Goal: Task Accomplishment & Management: Complete application form

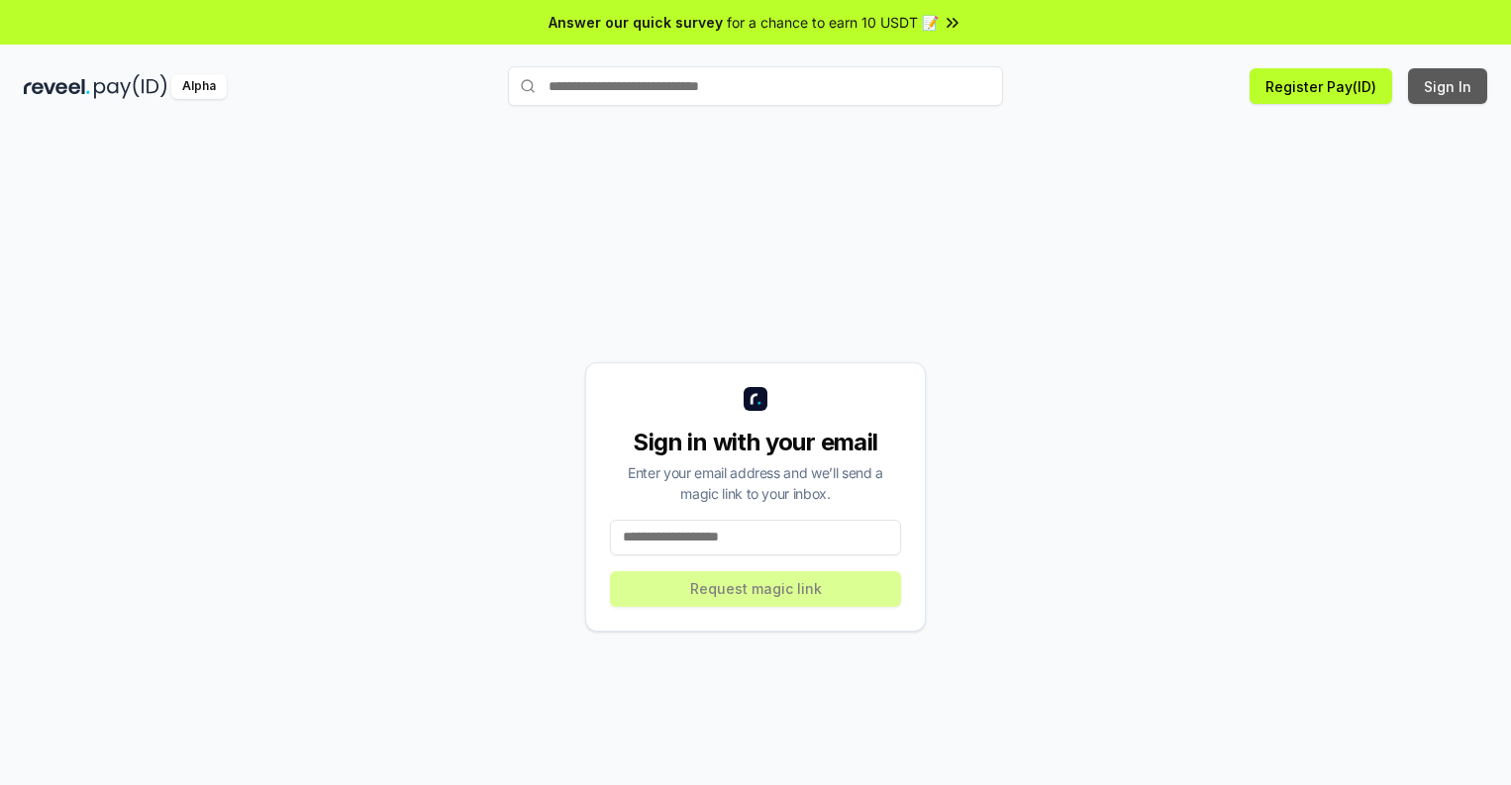
click at [1449, 86] on button "Sign In" at bounding box center [1447, 86] width 79 height 36
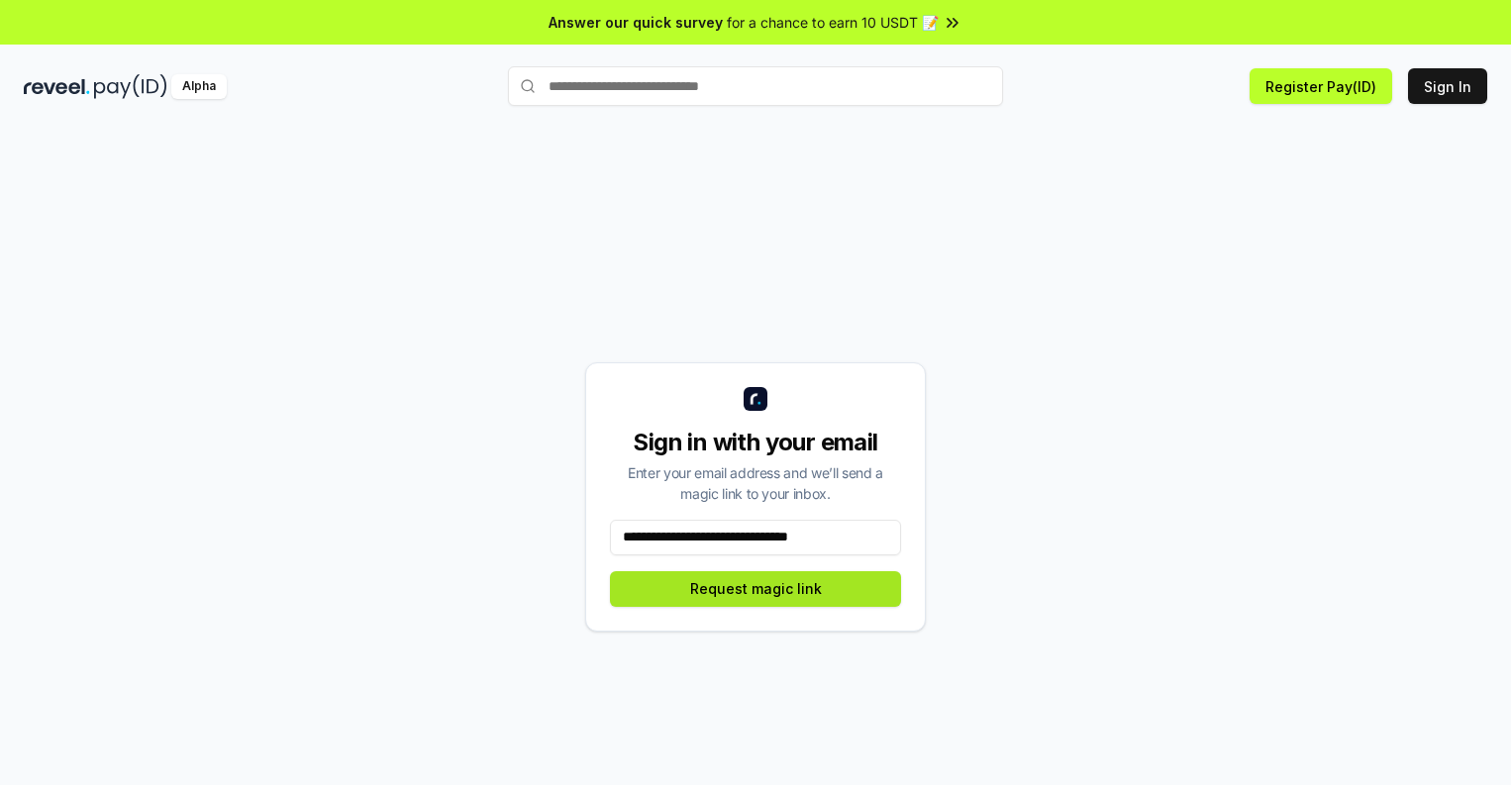
type input "**********"
click at [756, 588] on button "Request magic link" at bounding box center [755, 589] width 291 height 36
